Goal: Task Accomplishment & Management: Use online tool/utility

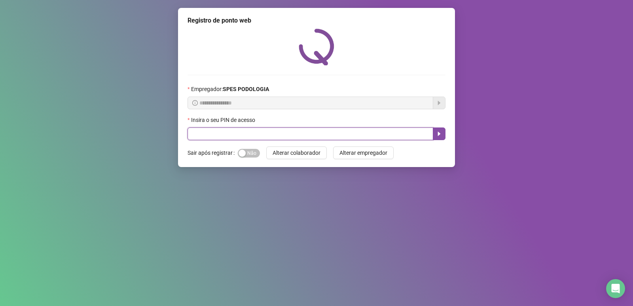
click at [269, 135] on input "text" at bounding box center [310, 133] width 246 height 13
type input "*****"
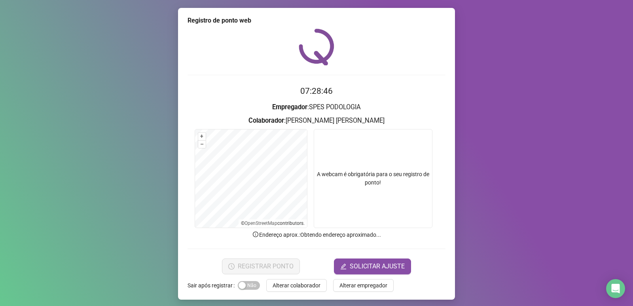
scroll to position [3, 0]
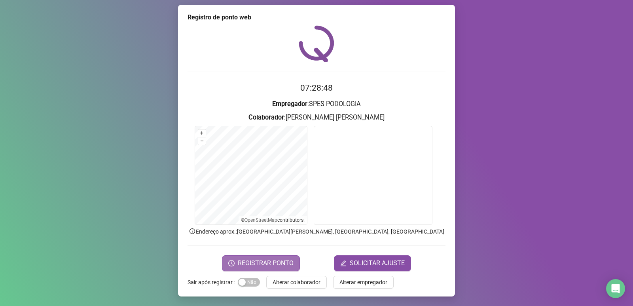
click at [267, 260] on span "REGISTRAR PONTO" at bounding box center [266, 262] width 56 height 9
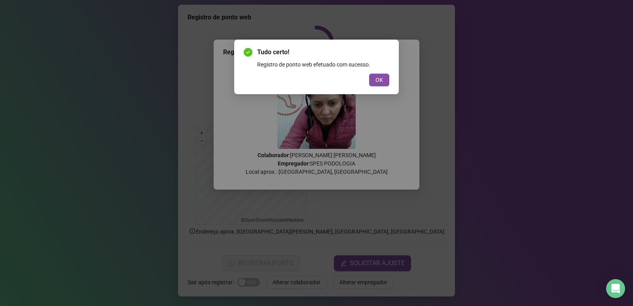
click at [395, 80] on div "Tudo certo! Registro de ponto web efetuado com sucesso. OK" at bounding box center [316, 67] width 165 height 55
click at [389, 83] on div "Tudo certo! Registro de ponto web efetuado com sucesso. OK" at bounding box center [316, 67] width 165 height 55
click at [368, 81] on div "OK" at bounding box center [317, 80] width 146 height 13
drag, startPoint x: 386, startPoint y: 83, endPoint x: 351, endPoint y: 82, distance: 35.2
click at [382, 83] on button "OK" at bounding box center [379, 80] width 20 height 13
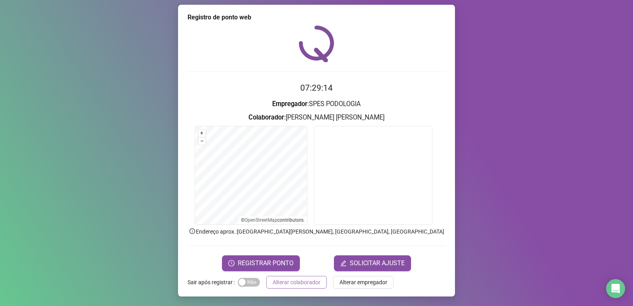
click at [278, 284] on span "Alterar colaborador" at bounding box center [297, 282] width 48 height 9
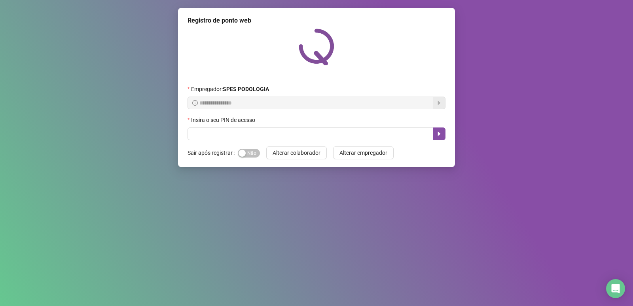
scroll to position [0, 0]
drag, startPoint x: 321, startPoint y: 133, endPoint x: 320, endPoint y: 137, distance: 4.5
click at [323, 134] on input "text" at bounding box center [310, 133] width 246 height 13
type input "*****"
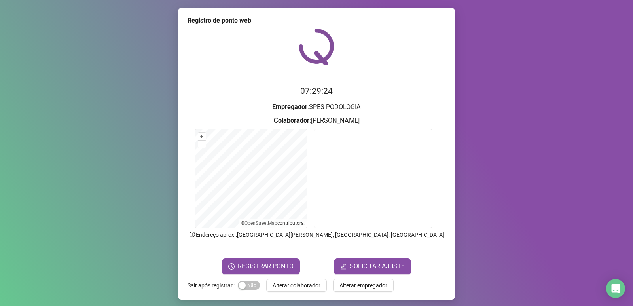
scroll to position [3, 0]
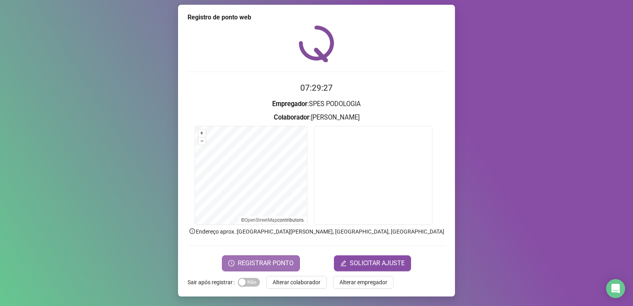
click at [292, 258] on button "REGISTRAR PONTO" at bounding box center [261, 263] width 78 height 16
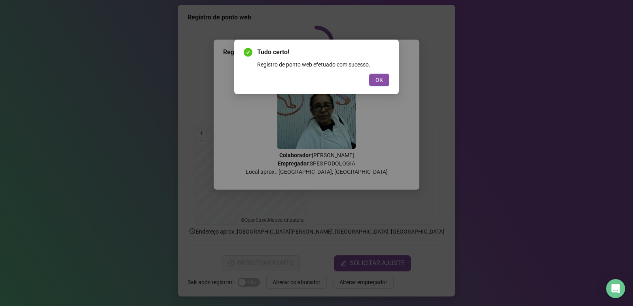
click at [375, 88] on div "Tudo certo! Registro de ponto web efetuado com sucesso. OK" at bounding box center [316, 67] width 165 height 55
drag, startPoint x: 378, startPoint y: 81, endPoint x: 372, endPoint y: 87, distance: 8.7
click at [378, 81] on span "OK" at bounding box center [379, 80] width 8 height 9
